Goal: Obtain resource: Download file/media

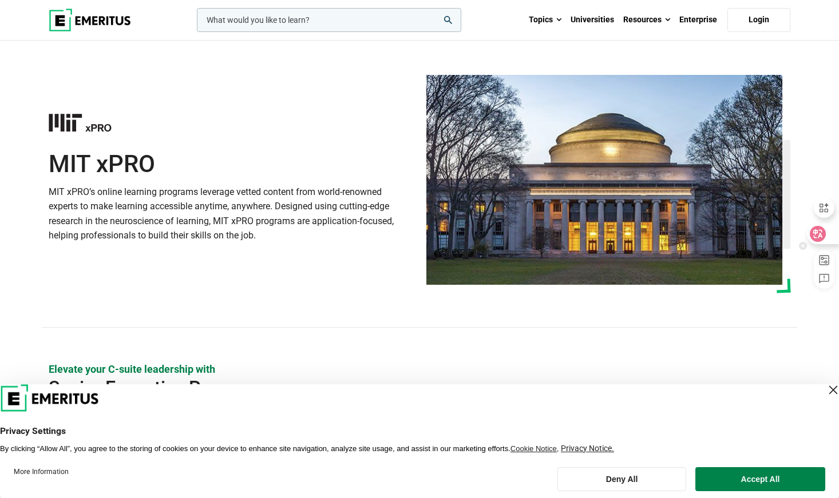
click at [827, 234] on div at bounding box center [821, 234] width 31 height 21
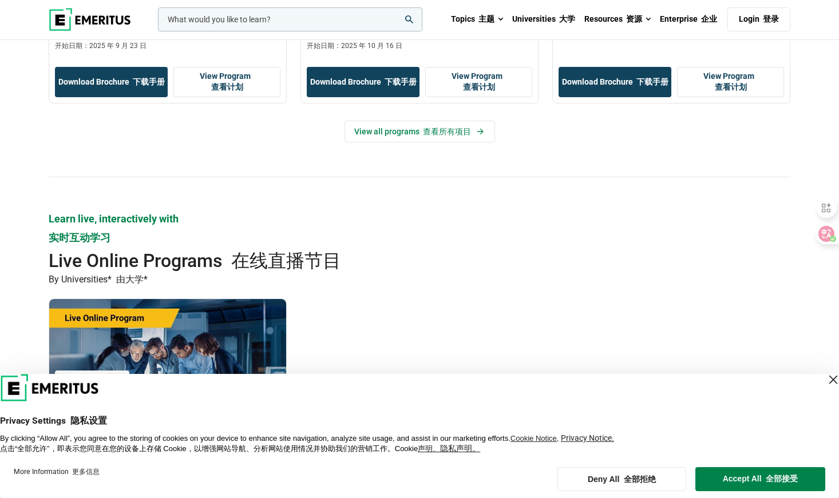
scroll to position [686, 0]
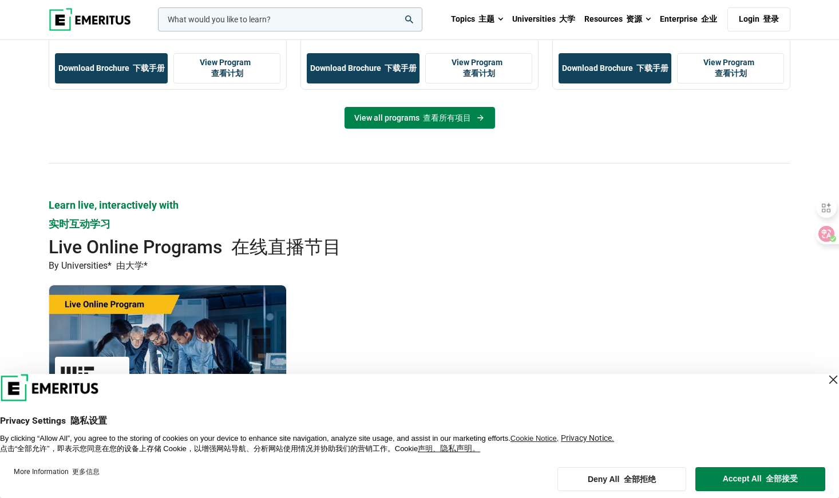
click at [468, 116] on font "查看所有项目" at bounding box center [447, 117] width 48 height 9
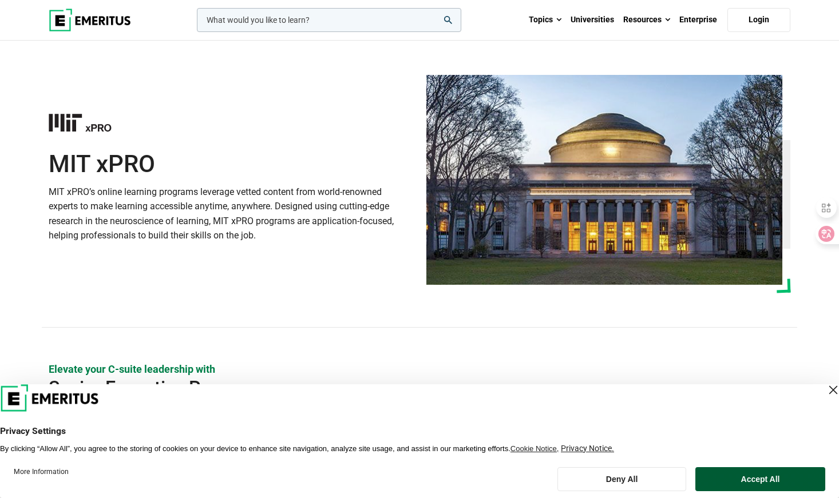
click at [748, 474] on button "Accept All" at bounding box center [760, 479] width 130 height 24
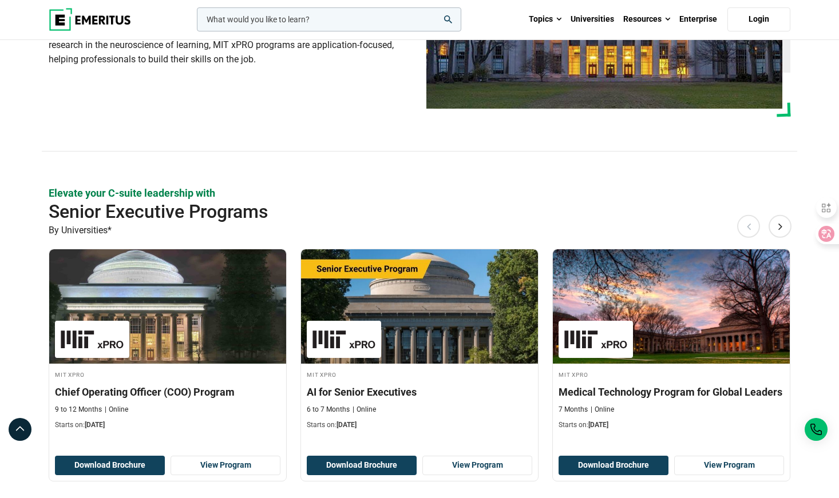
scroll to position [229, 0]
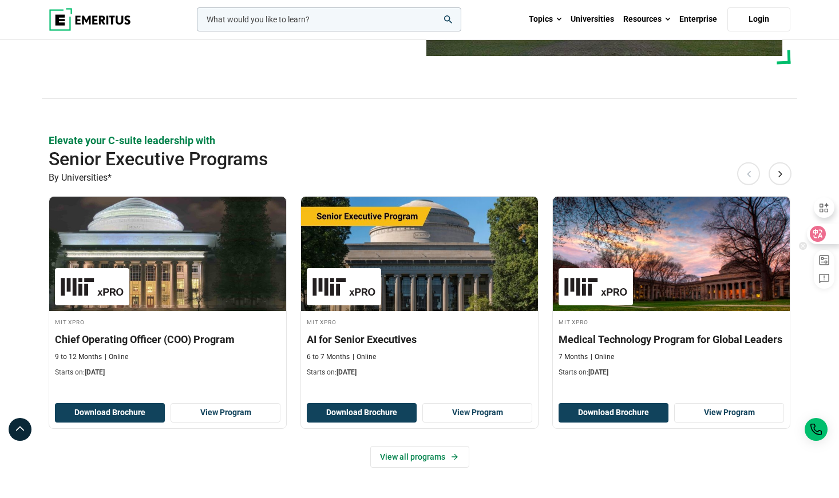
click at [817, 229] on icon at bounding box center [817, 233] width 11 height 11
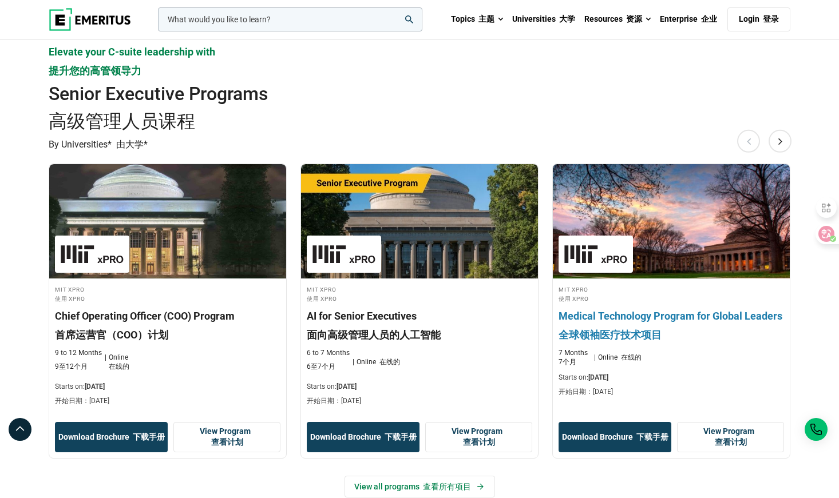
scroll to position [373, 0]
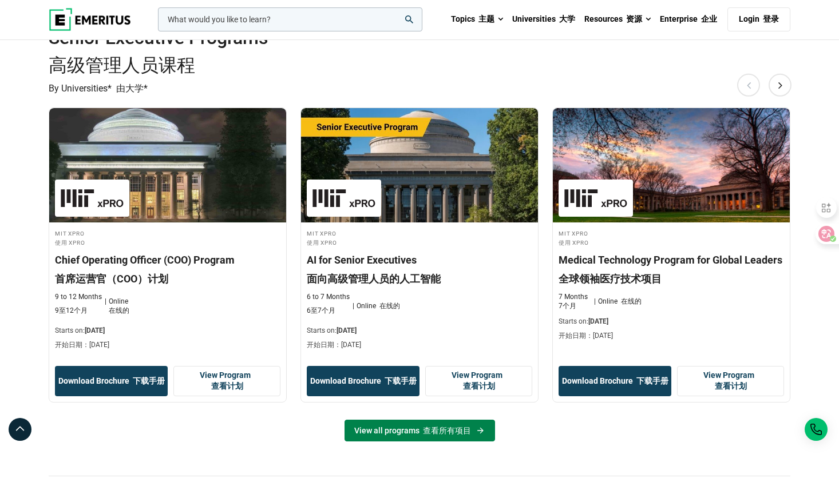
click at [462, 431] on font "查看所有项目" at bounding box center [447, 430] width 48 height 9
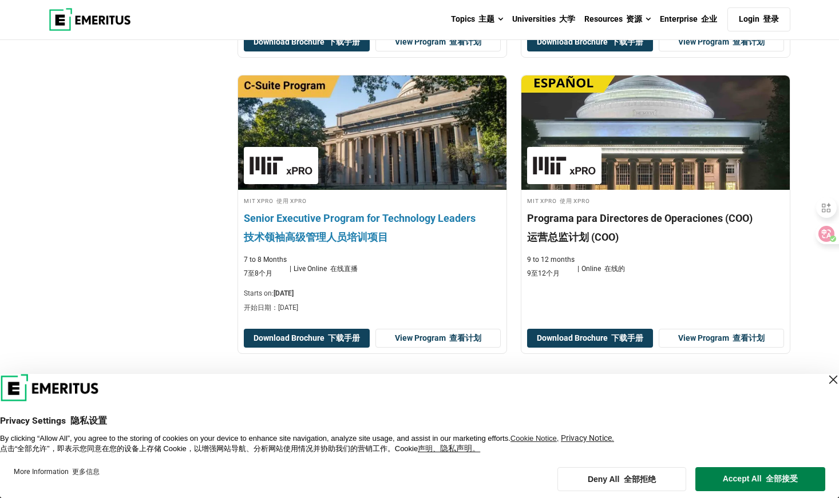
scroll to position [744, 0]
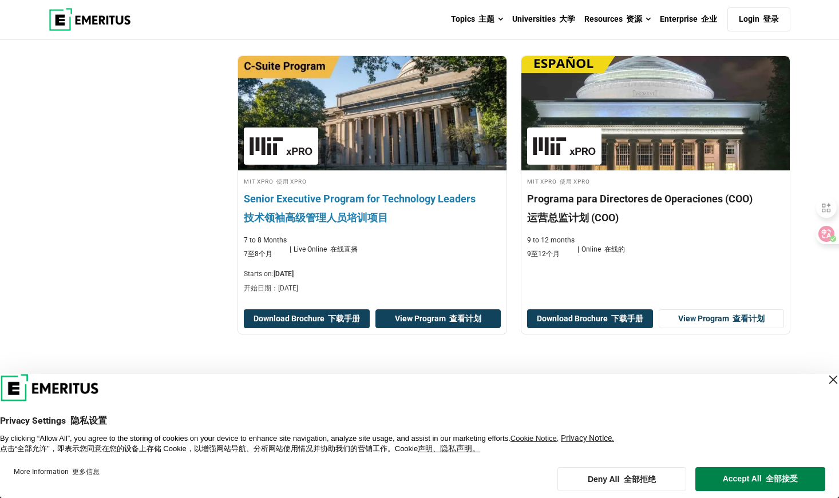
click at [432, 323] on link "View Program 查看计划" at bounding box center [437, 318] width 125 height 19
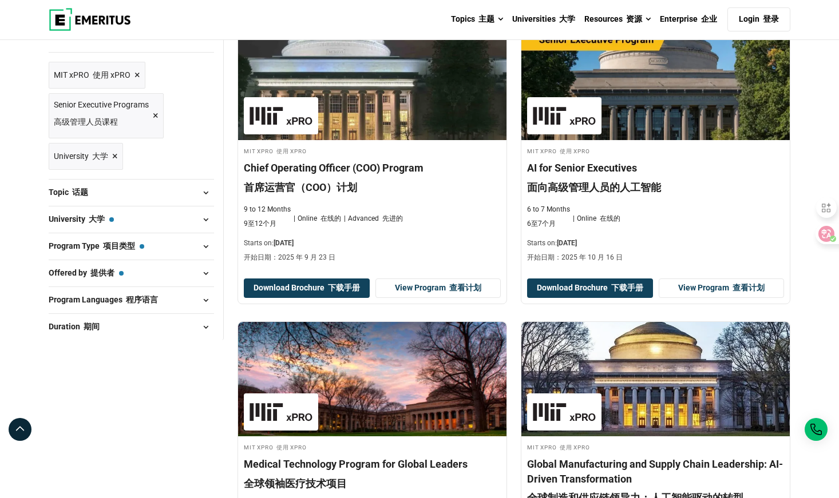
scroll to position [172, 0]
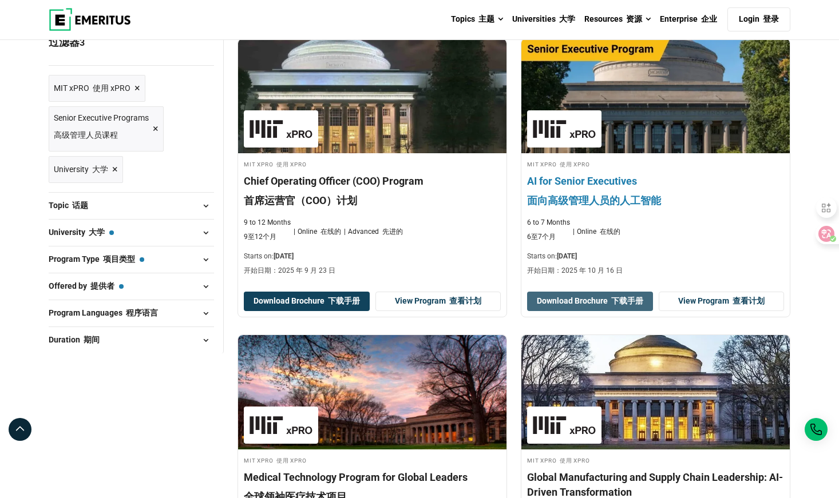
click at [628, 301] on font "下载手册" at bounding box center [627, 300] width 32 height 9
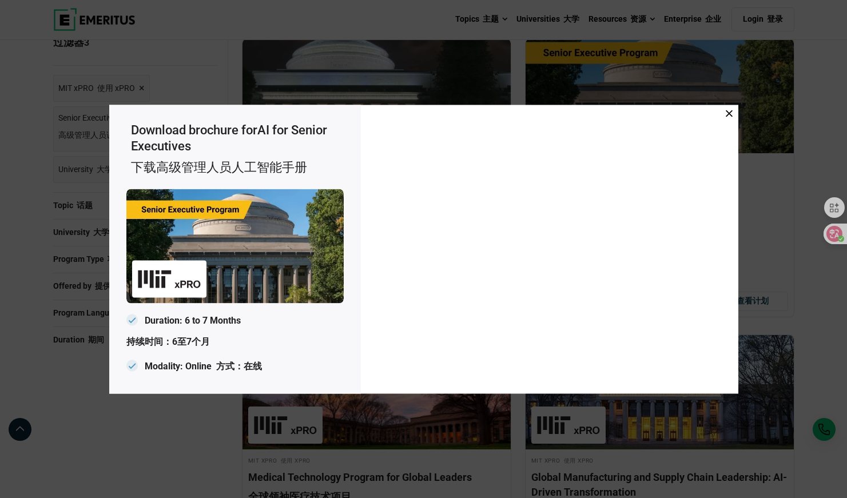
click at [728, 118] on span at bounding box center [729, 114] width 7 height 13
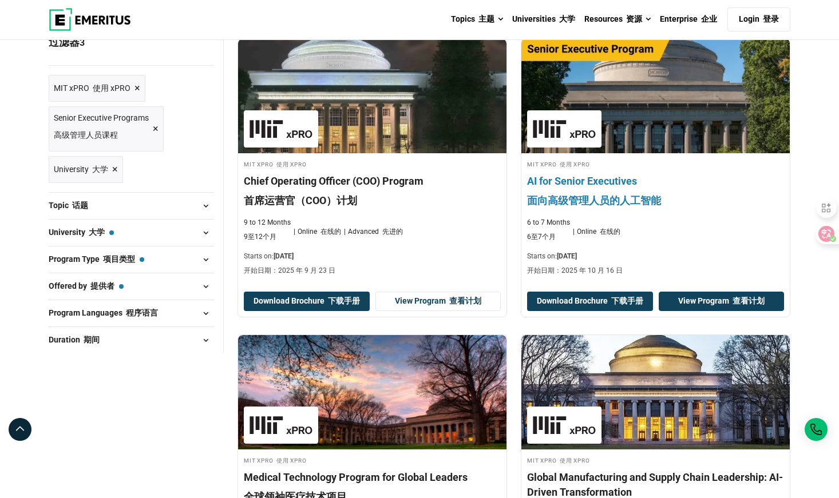
click at [705, 300] on link "View Program 查看计划" at bounding box center [720, 301] width 125 height 19
